Goal: Task Accomplishment & Management: Manage account settings

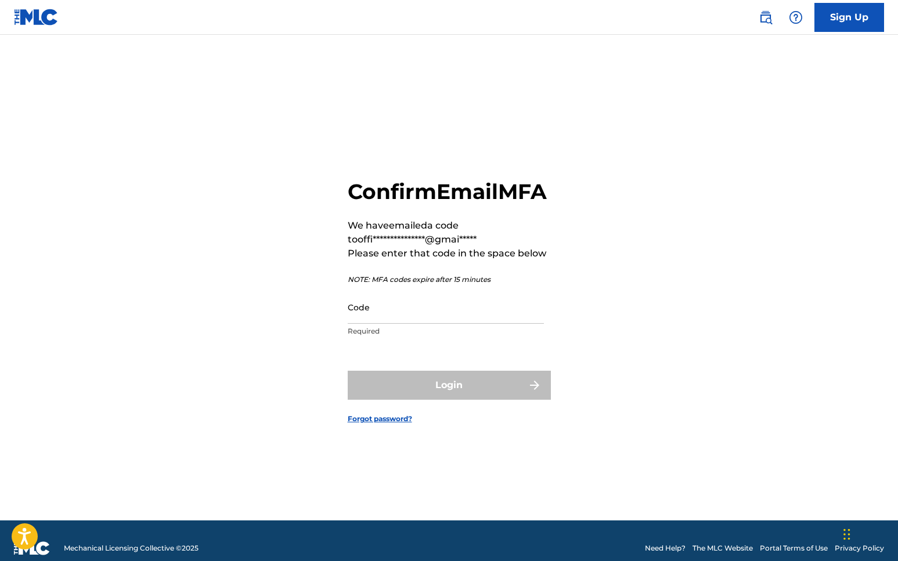
click at [465, 324] on input "Code" at bounding box center [446, 307] width 196 height 33
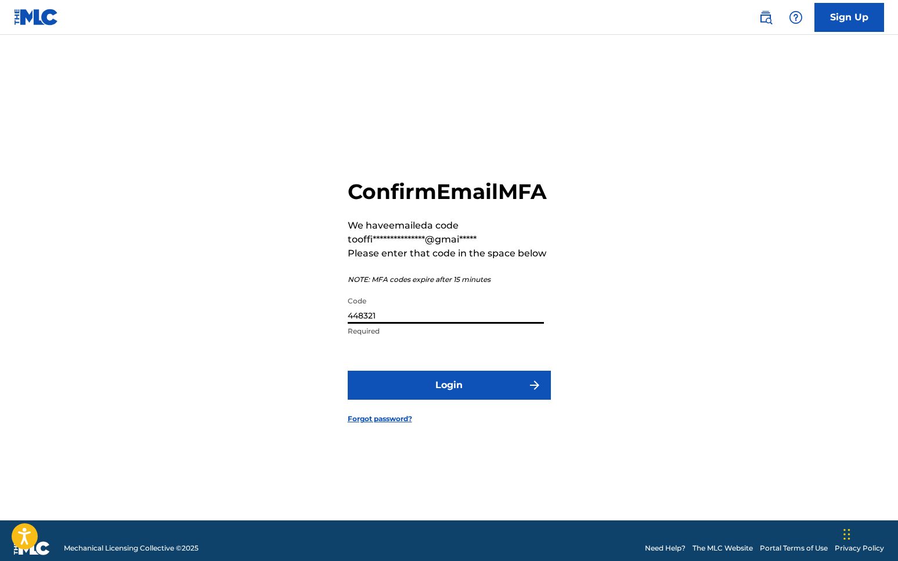
type input "448321"
click at [465, 396] on button "Login" at bounding box center [449, 385] width 203 height 29
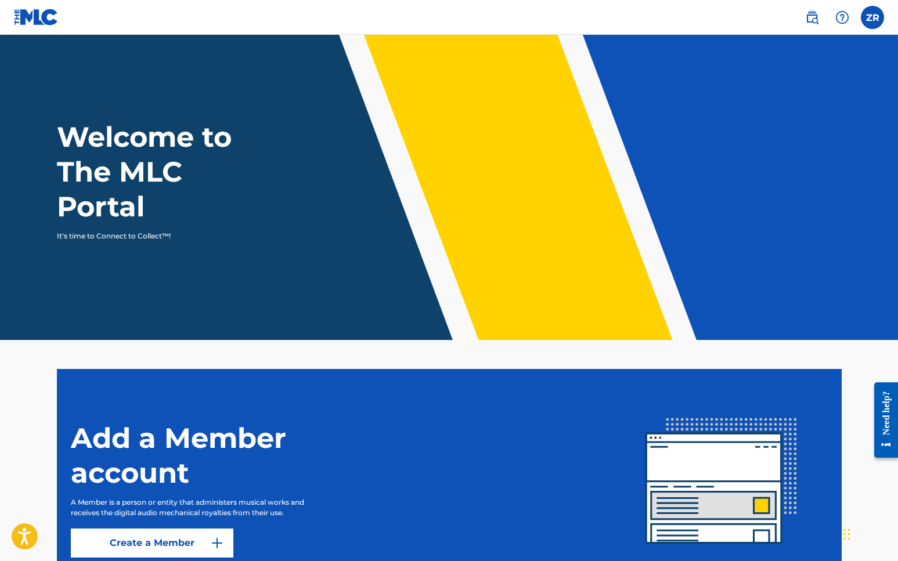
click at [803, 20] on link at bounding box center [811, 17] width 23 height 23
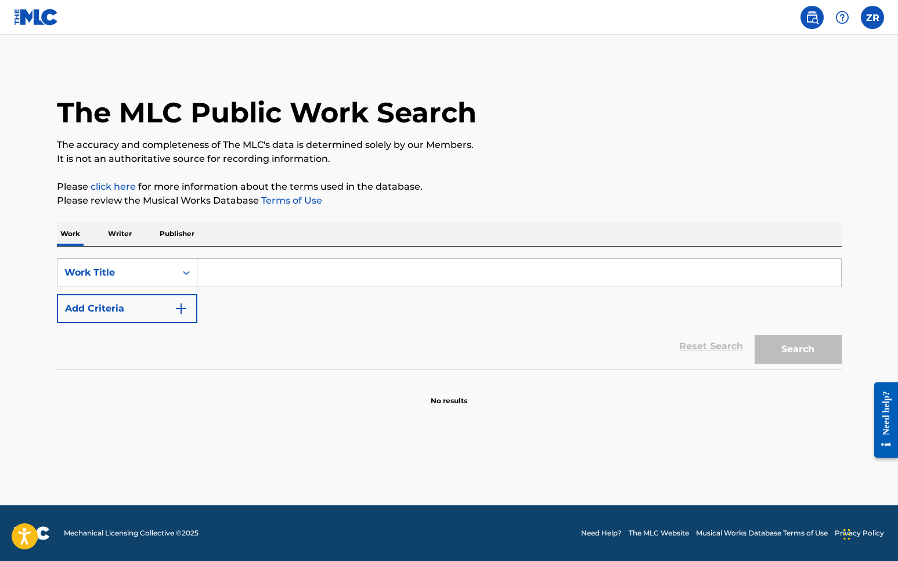
click at [876, 17] on label at bounding box center [871, 17] width 23 height 23
click at [872, 17] on input "ZR [PERSON_NAME] [EMAIL_ADDRESS][DOMAIN_NAME] Notification Preferences Profile …" at bounding box center [872, 17] width 0 height 0
click at [761, 143] on link "Profile" at bounding box center [757, 144] width 23 height 10
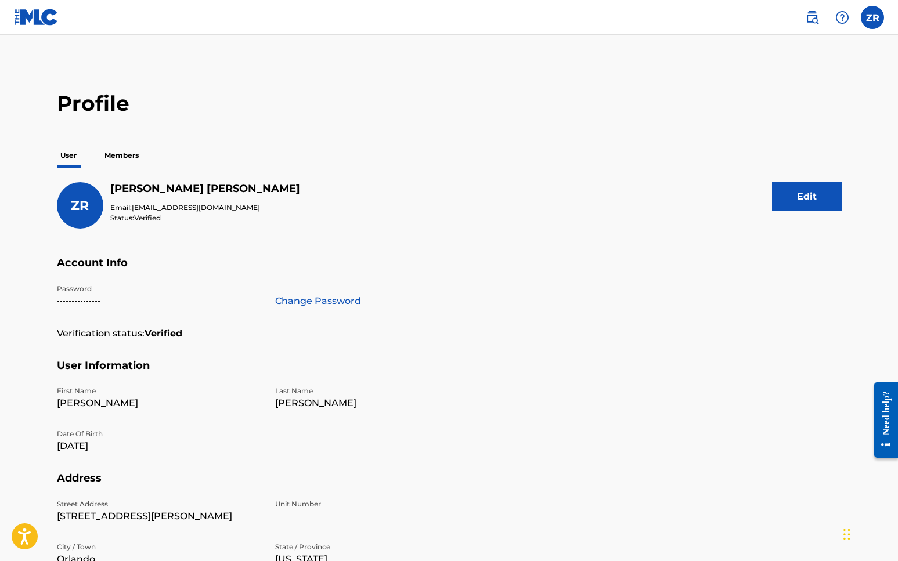
click at [128, 158] on p "Members" at bounding box center [121, 155] width 41 height 24
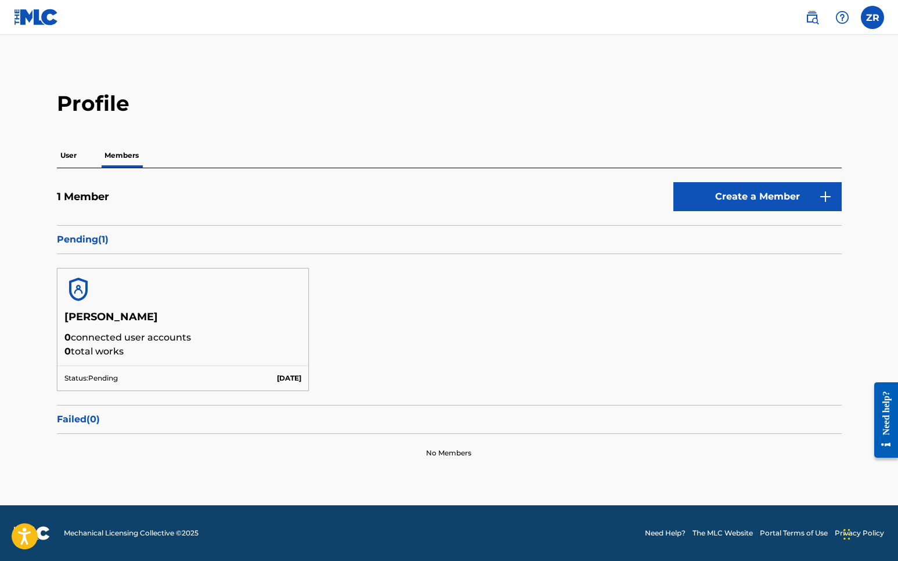
click at [877, 26] on label at bounding box center [871, 17] width 23 height 23
click at [872, 17] on input "ZR [PERSON_NAME] [EMAIL_ADDRESS][DOMAIN_NAME] Notification Preferences Profile …" at bounding box center [872, 17] width 0 height 0
click at [774, 160] on div "Notification Preferences Profile Log out" at bounding box center [811, 145] width 144 height 78
click at [872, 17] on input "ZR [PERSON_NAME] [EMAIL_ADDRESS][DOMAIN_NAME] Notification Preferences Profile …" at bounding box center [872, 17] width 0 height 0
click at [762, 161] on p "Log out" at bounding box center [759, 164] width 27 height 10
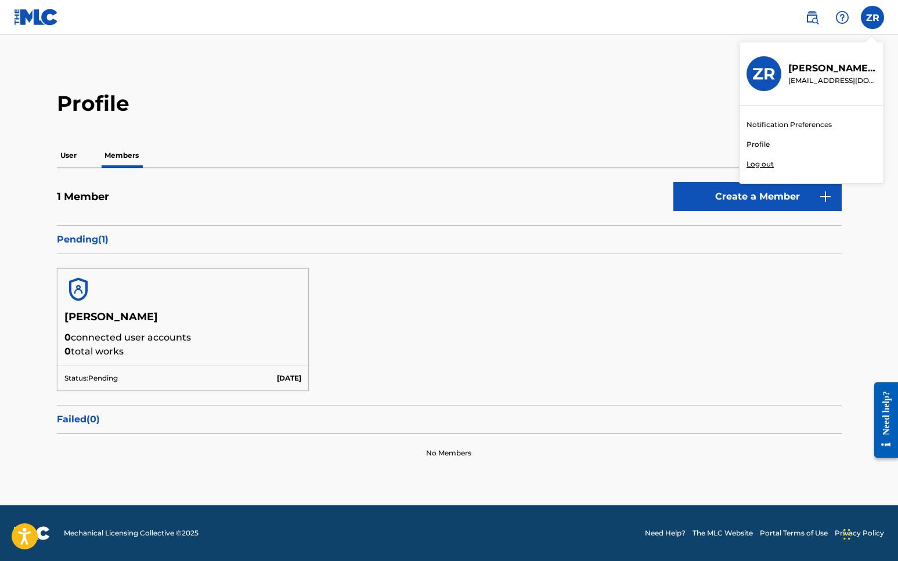
click at [872, 17] on input "ZR [PERSON_NAME] [EMAIL_ADDRESS][DOMAIN_NAME] Notification Preferences Profile …" at bounding box center [872, 17] width 0 height 0
